Goal: Navigation & Orientation: Find specific page/section

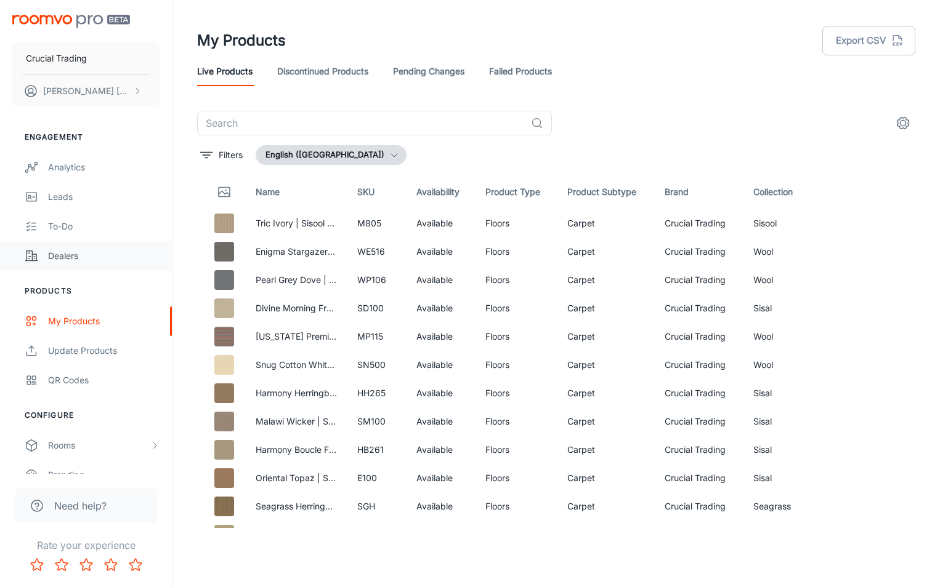
click at [59, 259] on div "Dealers" at bounding box center [103, 256] width 111 height 14
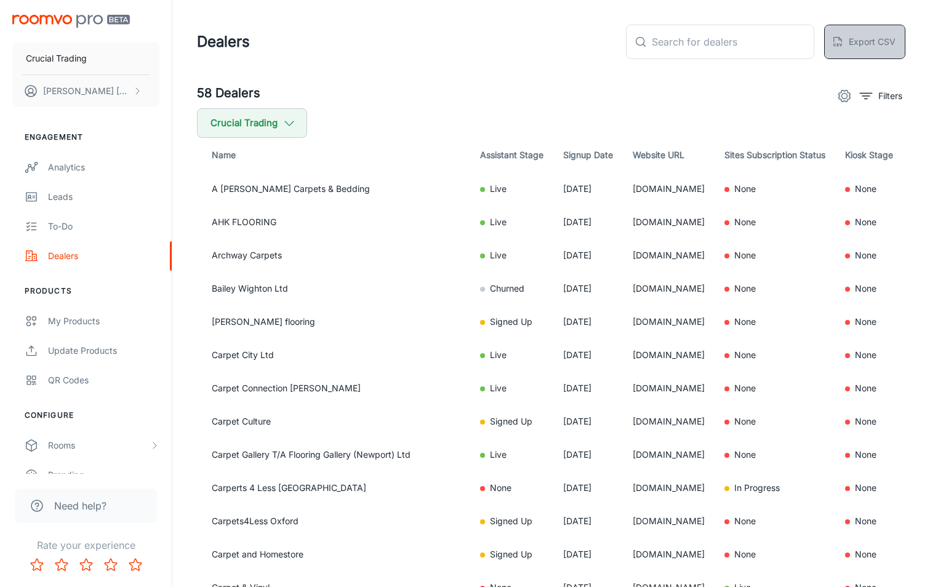
click at [857, 41] on button "Export CSV" at bounding box center [865, 42] width 81 height 34
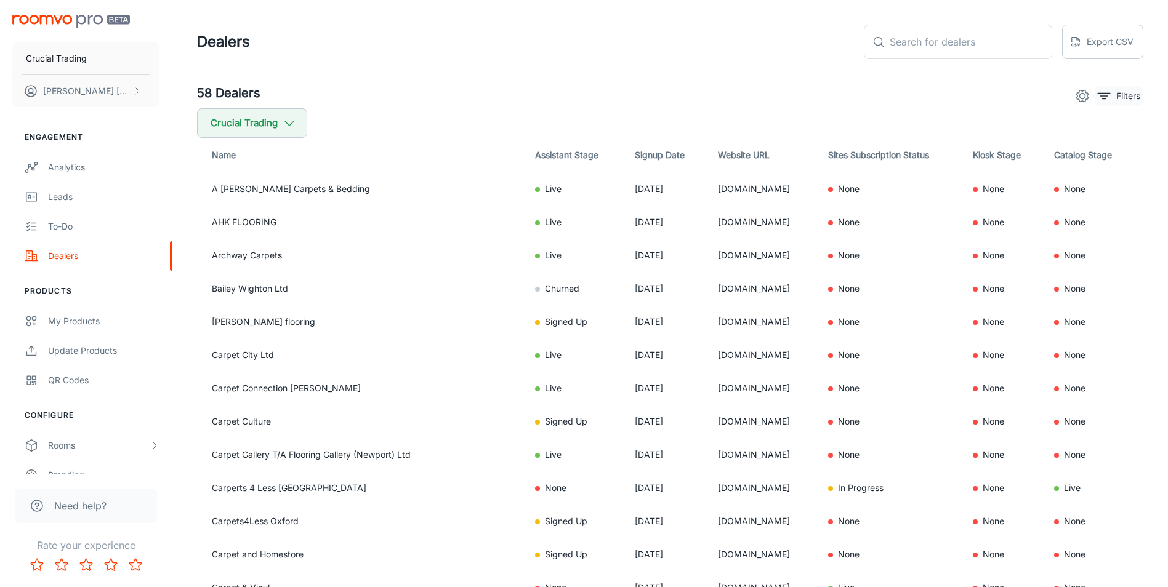
click at [939, 98] on p "Filters" at bounding box center [1128, 96] width 24 height 14
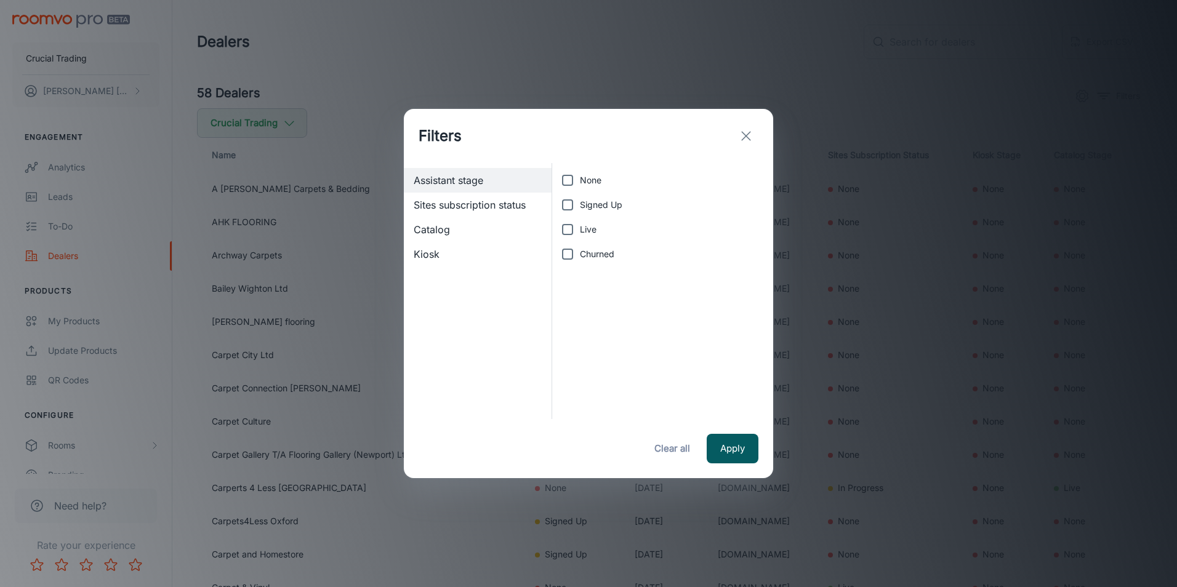
click at [653, 232] on label "Live" at bounding box center [659, 229] width 208 height 25
click at [580, 232] on input "Live" at bounding box center [567, 229] width 25 height 25
checkbox input "true"
click at [728, 461] on button "Apply" at bounding box center [733, 449] width 52 height 30
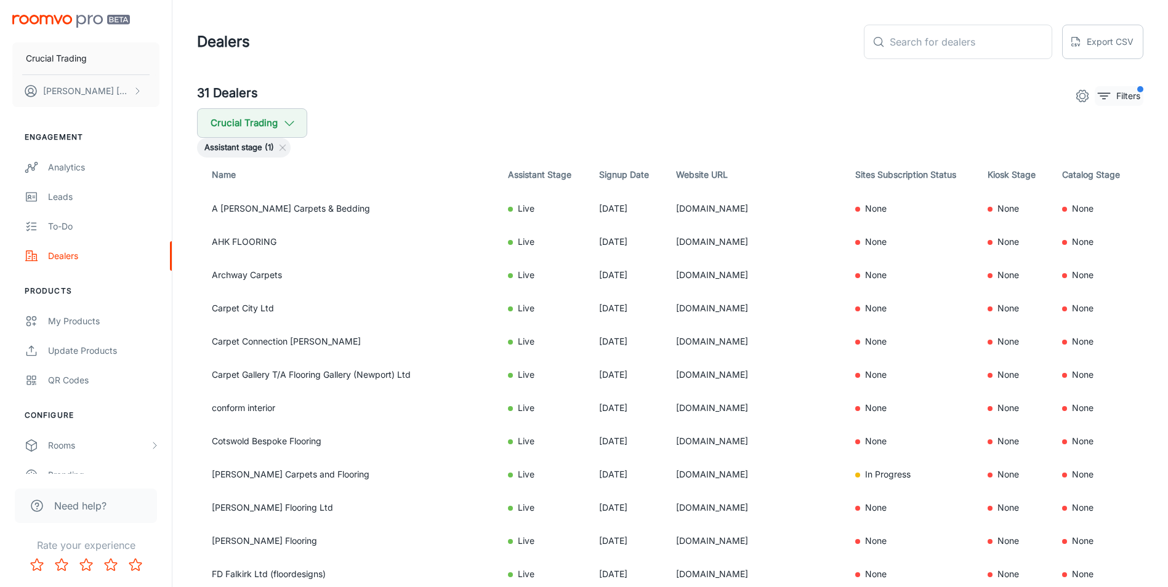
click at [939, 99] on button "Filters" at bounding box center [1119, 96] width 49 height 20
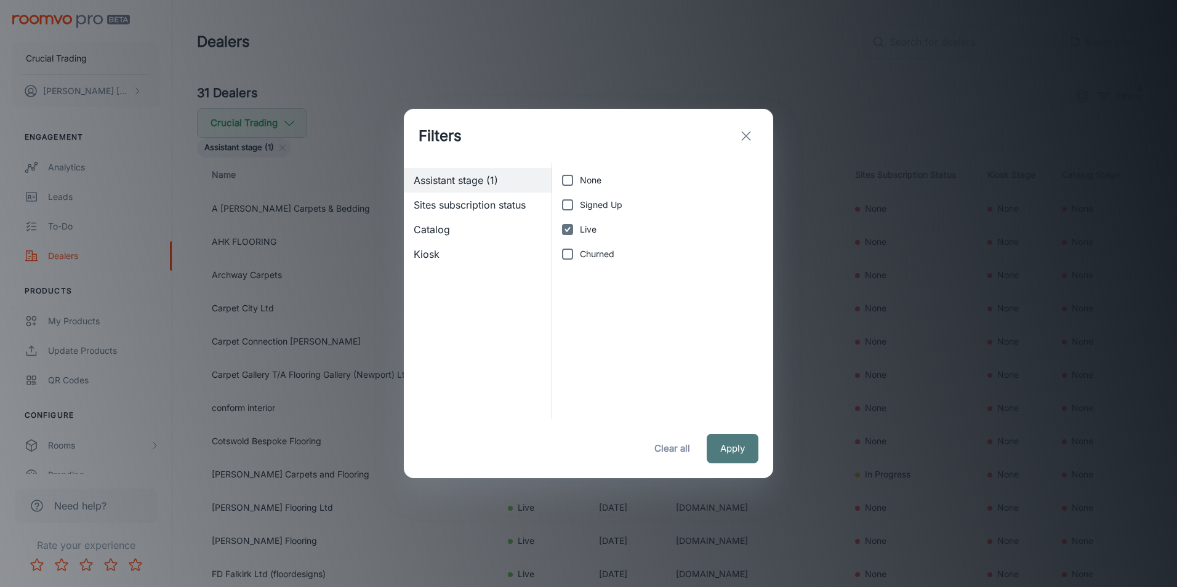
click at [728, 454] on button "Apply" at bounding box center [733, 449] width 52 height 30
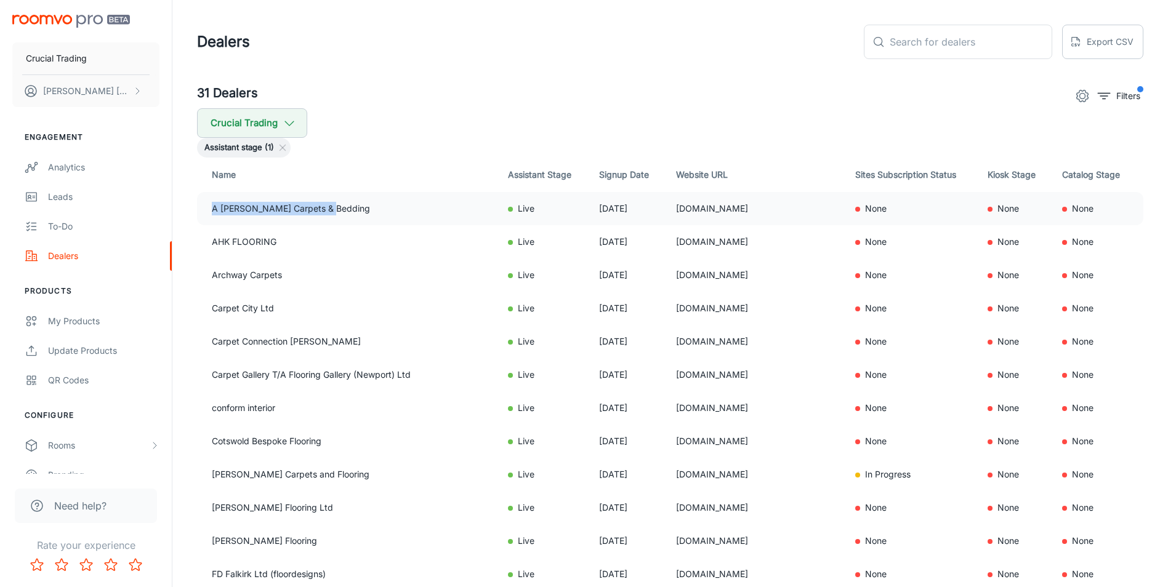
drag, startPoint x: 345, startPoint y: 205, endPoint x: 209, endPoint y: 210, distance: 136.2
click at [209, 210] on td "A [PERSON_NAME] Carpets & Bedding" at bounding box center [347, 208] width 301 height 33
copy td "A [PERSON_NAME] Carpets & Bedding"
click at [589, 100] on div "31 Dealers Filters" at bounding box center [670, 96] width 946 height 25
click at [90, 56] on button "Crucial Trading" at bounding box center [85, 58] width 147 height 32
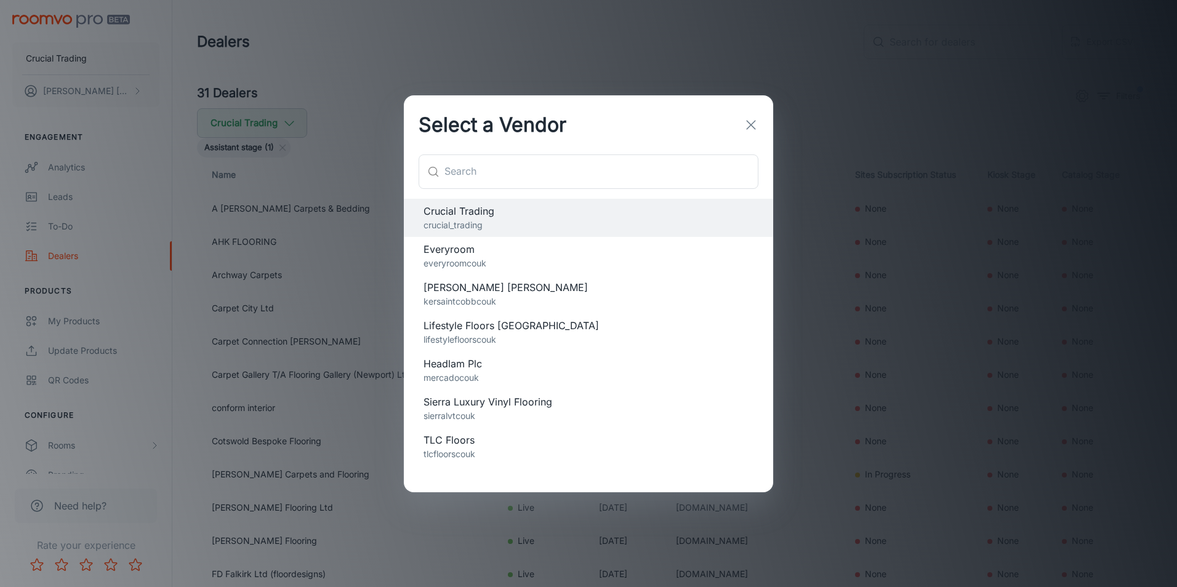
click at [506, 296] on p "kersaintcobbcouk" at bounding box center [589, 302] width 330 height 14
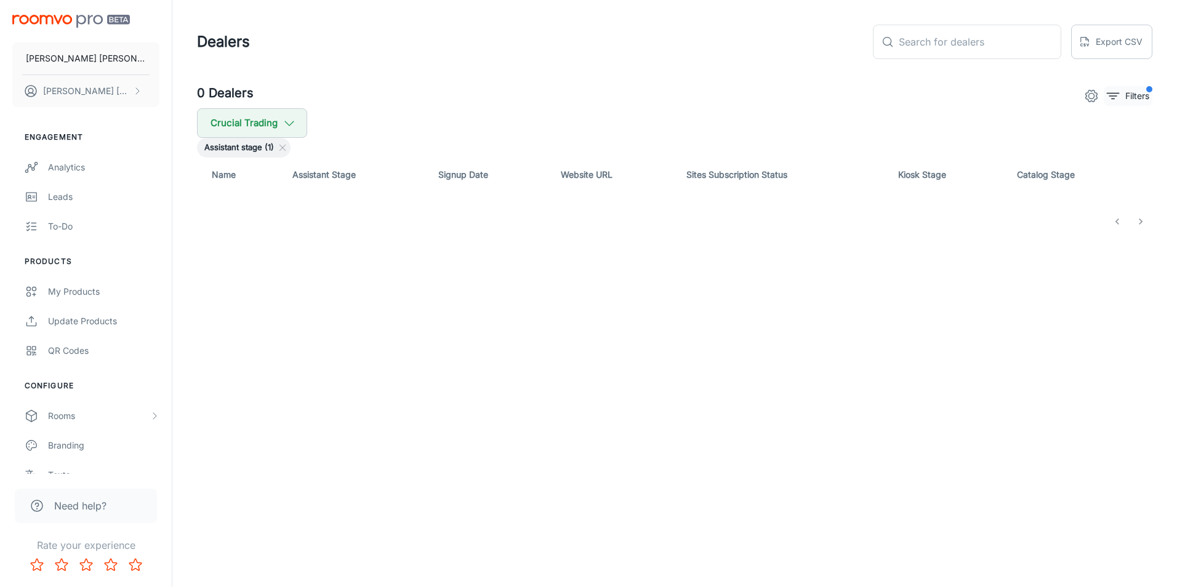
click at [939, 94] on p "Filters" at bounding box center [1138, 96] width 24 height 14
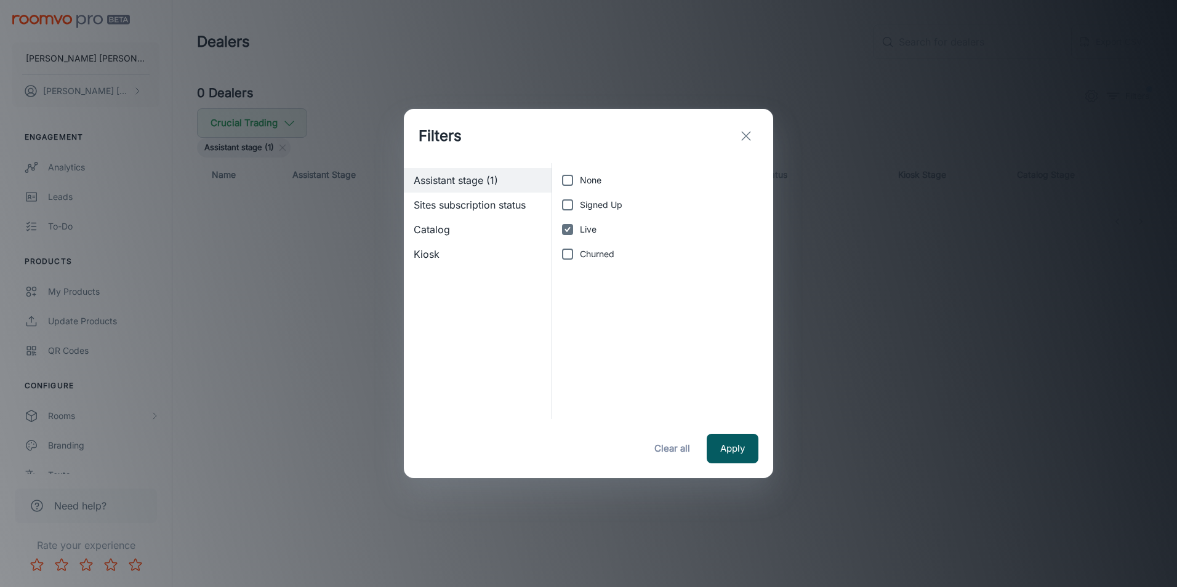
click at [581, 227] on span "Live" at bounding box center [588, 230] width 17 height 14
click at [580, 227] on input "Live" at bounding box center [567, 229] width 25 height 25
checkbox input "false"
click at [741, 444] on button "Apply" at bounding box center [733, 449] width 52 height 30
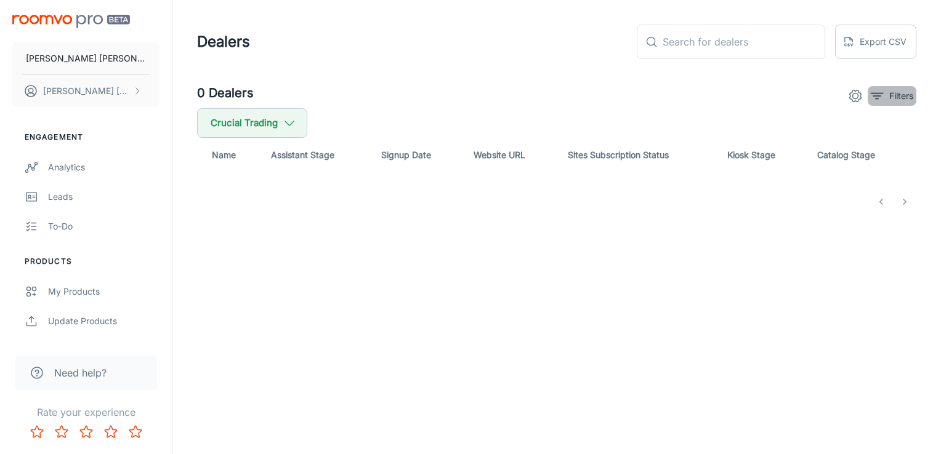
click at [875, 94] on line "filter" at bounding box center [877, 94] width 12 height 0
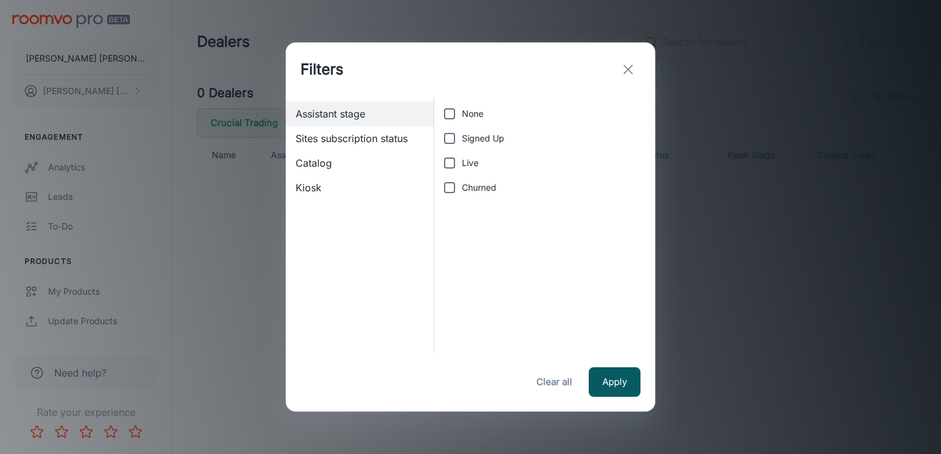
click at [628, 71] on icon "exit" at bounding box center [628, 69] width 15 height 15
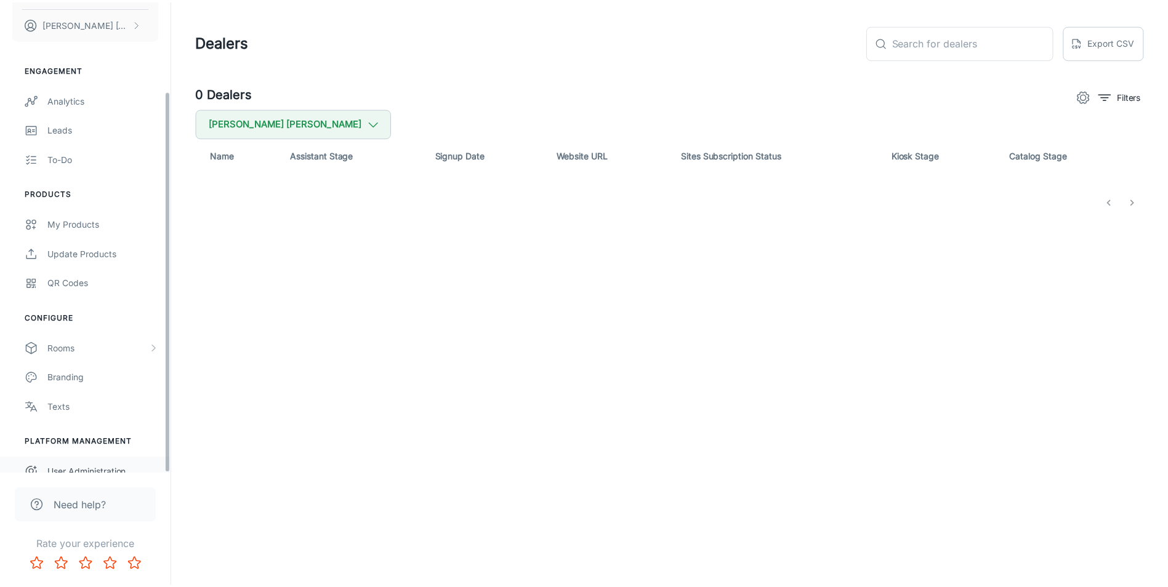
scroll to position [111, 0]
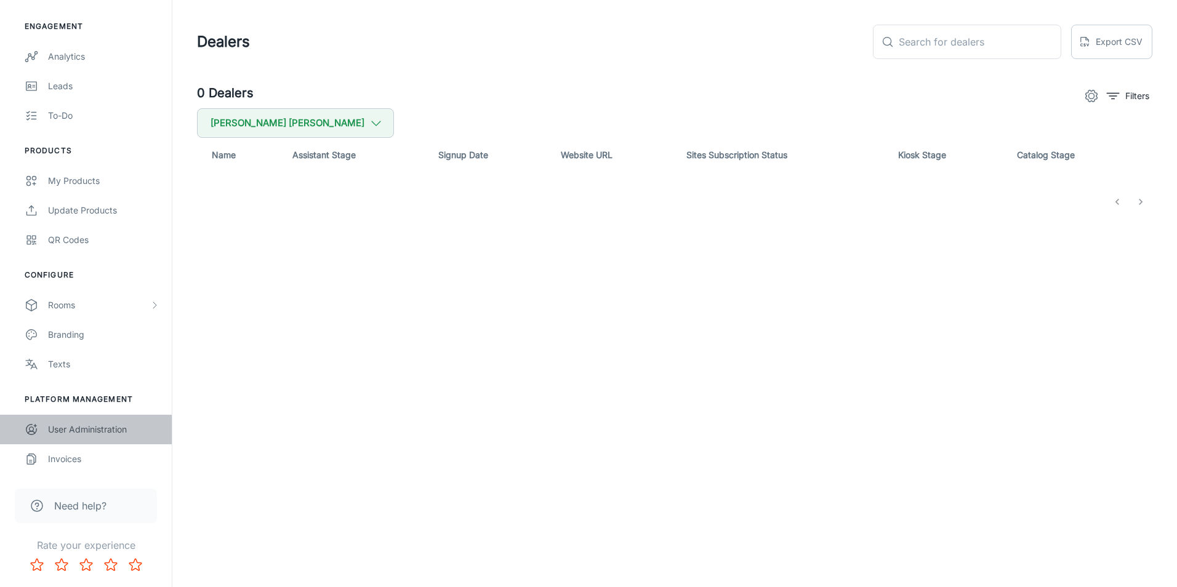
click at [80, 440] on link "User Administration" at bounding box center [86, 430] width 172 height 30
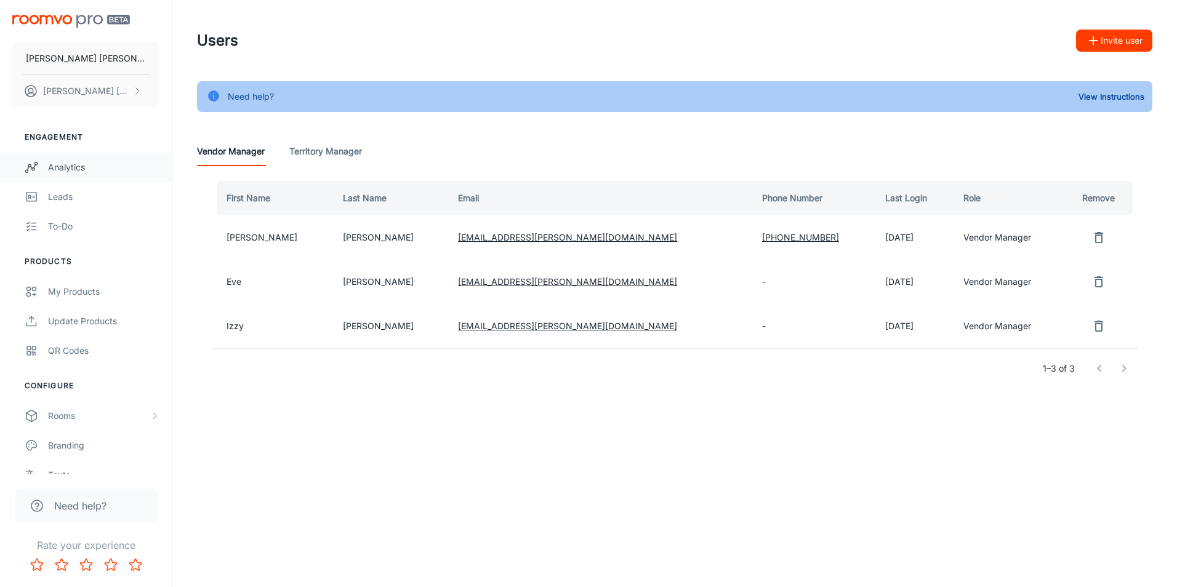
click at [78, 161] on div "Analytics" at bounding box center [103, 168] width 111 height 14
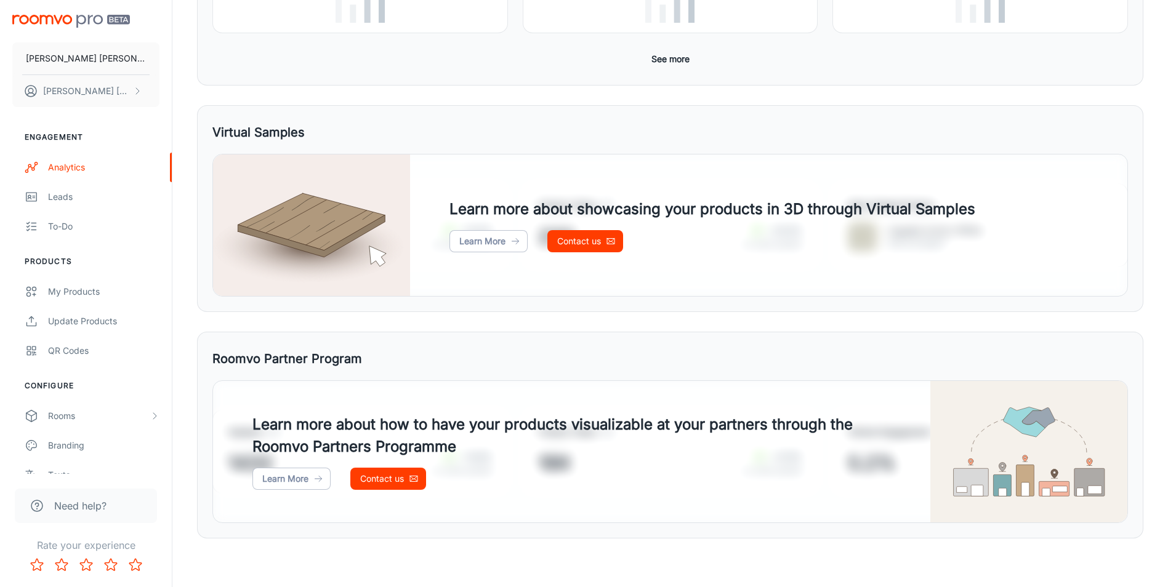
scroll to position [454, 0]
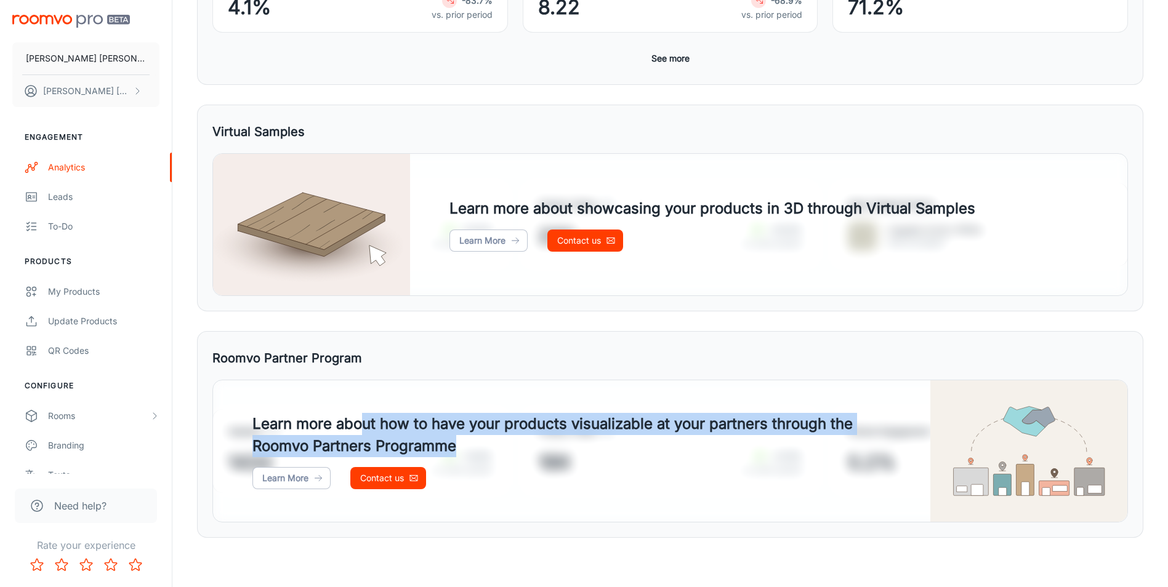
drag, startPoint x: 361, startPoint y: 421, endPoint x: 504, endPoint y: 436, distance: 143.7
click at [504, 436] on h4 "Learn more about how to have your products visualizable at your partners throug…" at bounding box center [571, 435] width 639 height 44
drag, startPoint x: 504, startPoint y: 436, endPoint x: 469, endPoint y: 436, distance: 35.1
drag, startPoint x: 469, startPoint y: 436, endPoint x: 420, endPoint y: 435, distance: 48.6
click at [420, 435] on h4 "Learn more about how to have your products visualizable at your partners throug…" at bounding box center [571, 435] width 639 height 44
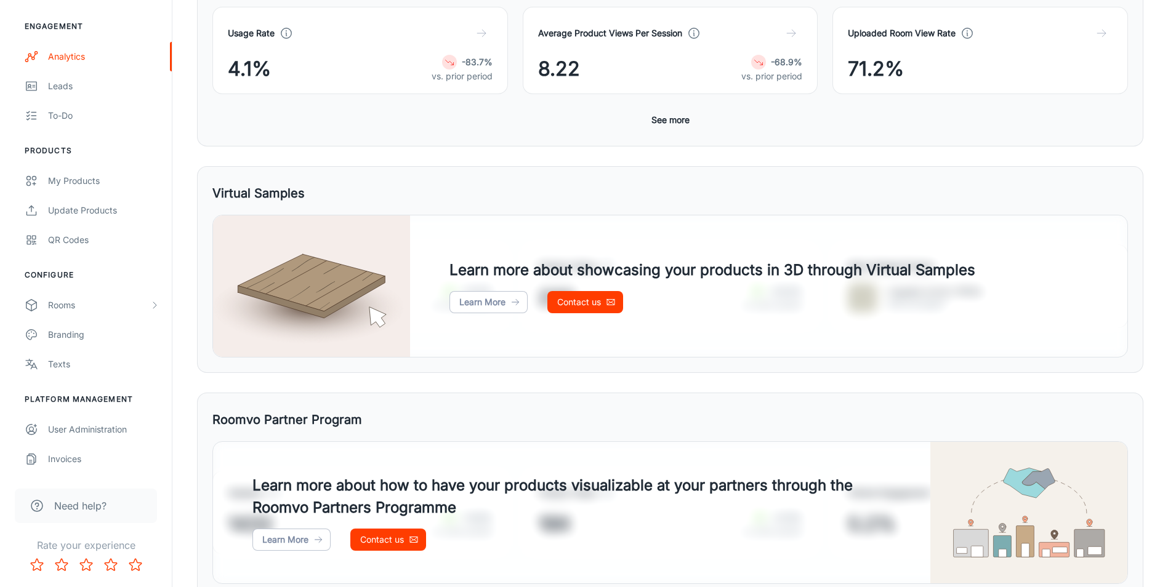
scroll to position [0, 0]
